Goal: Use online tool/utility: Utilize a website feature to perform a specific function

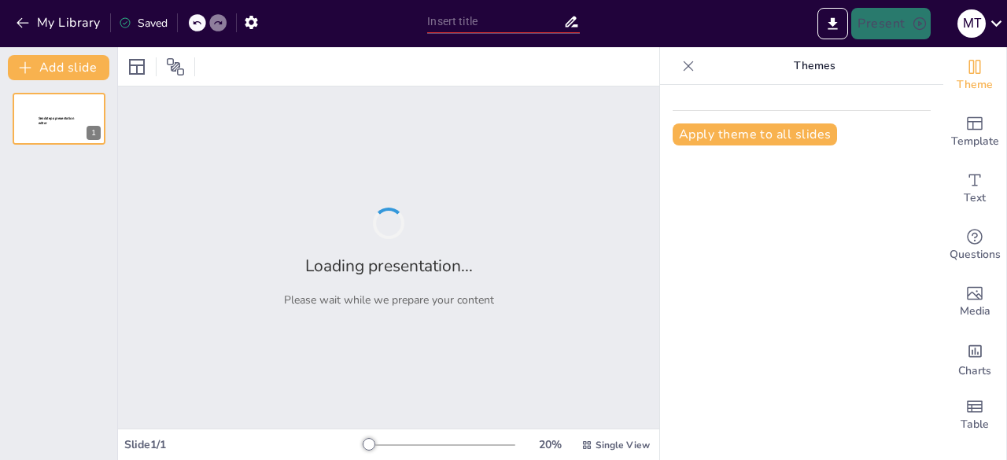
type input "Imported Cronograma de Asamblea y reforma de estatutos.pptx"
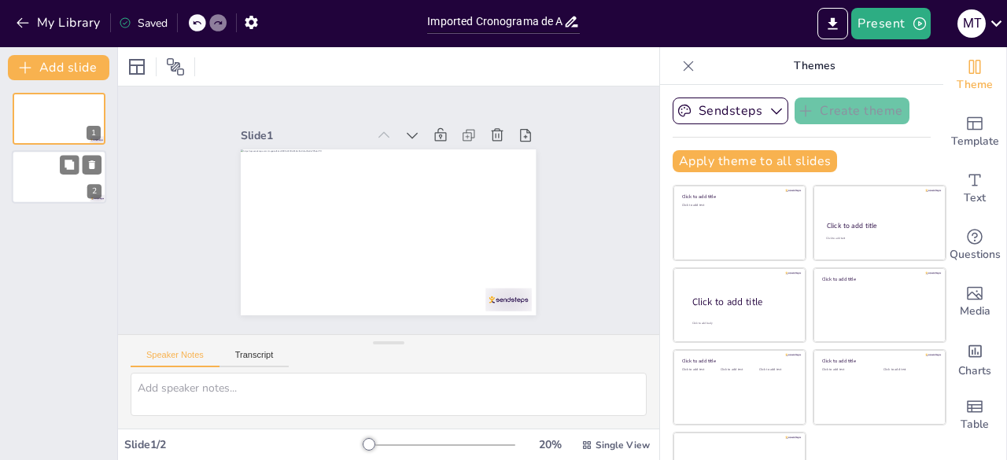
click at [35, 191] on div at bounding box center [59, 177] width 94 height 53
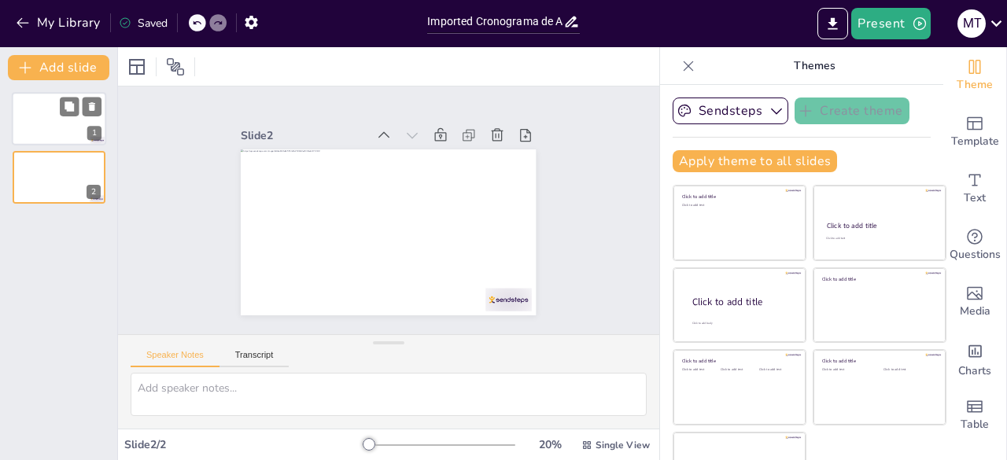
click at [31, 116] on div at bounding box center [59, 118] width 94 height 53
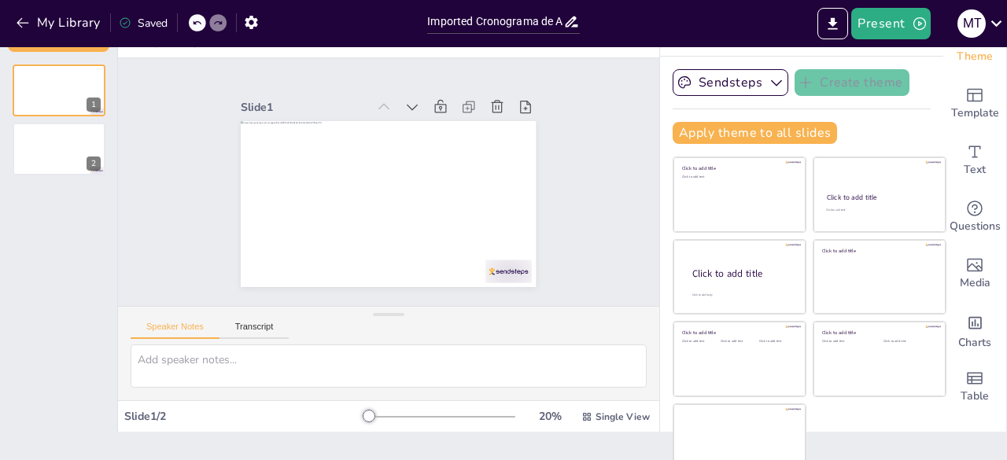
scroll to position [44, 0]
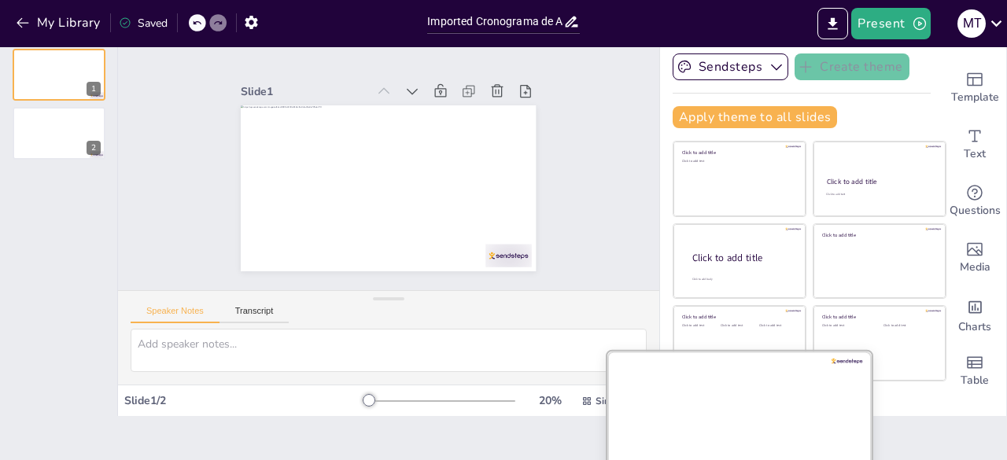
click at [724, 412] on div at bounding box center [739, 425] width 264 height 149
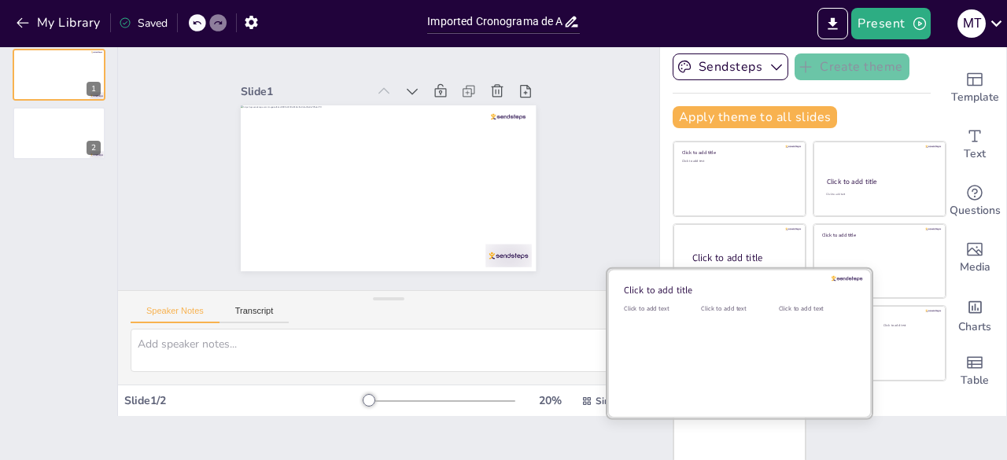
click at [717, 309] on div "Click to add text" at bounding box center [736, 308] width 71 height 9
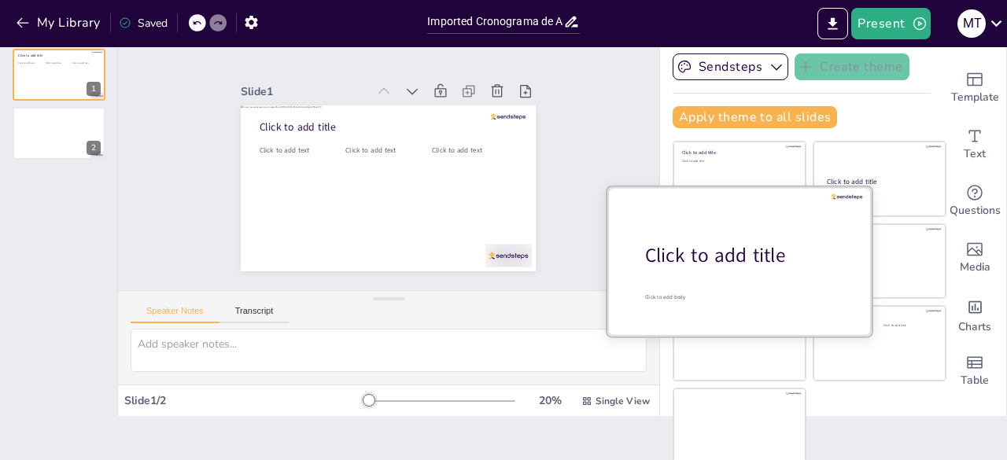
click at [714, 224] on div at bounding box center [739, 260] width 264 height 149
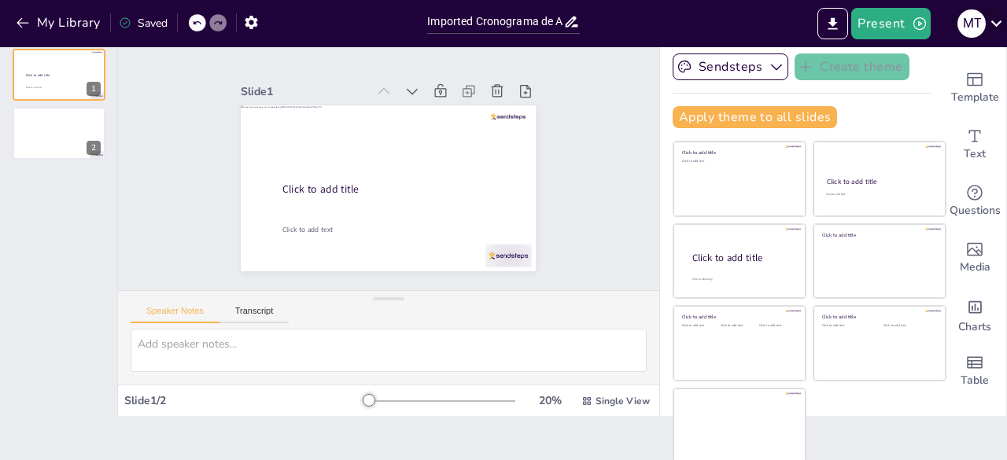
click at [990, 17] on icon at bounding box center [996, 23] width 21 height 21
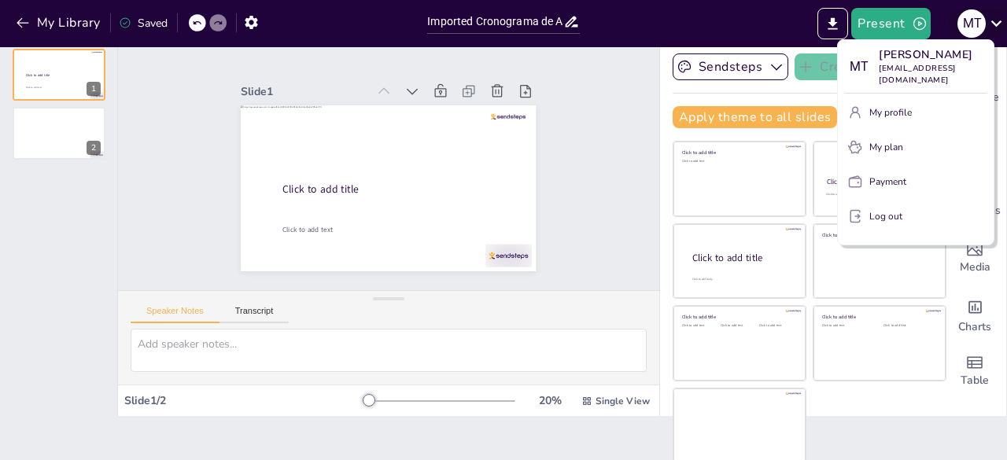
click at [990, 18] on div at bounding box center [503, 230] width 1007 height 460
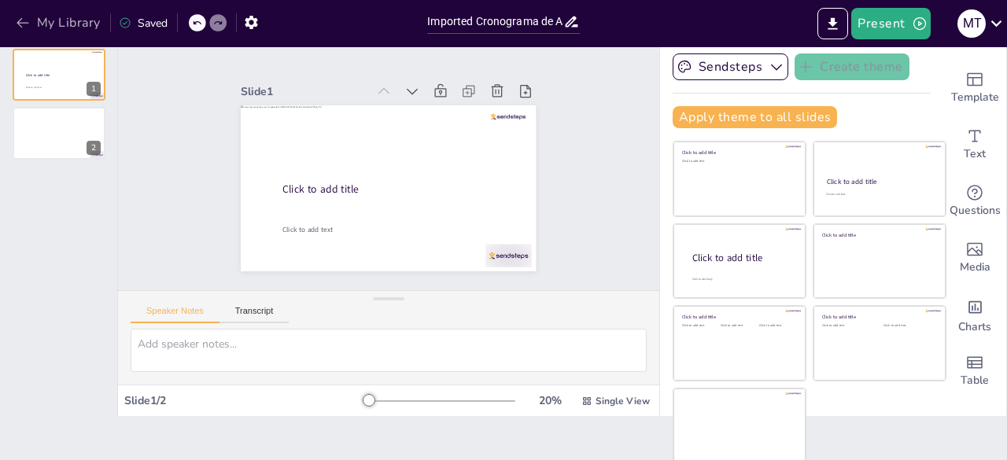
click at [44, 12] on button "My Library" at bounding box center [59, 22] width 95 height 25
